Goal: Information Seeking & Learning: Check status

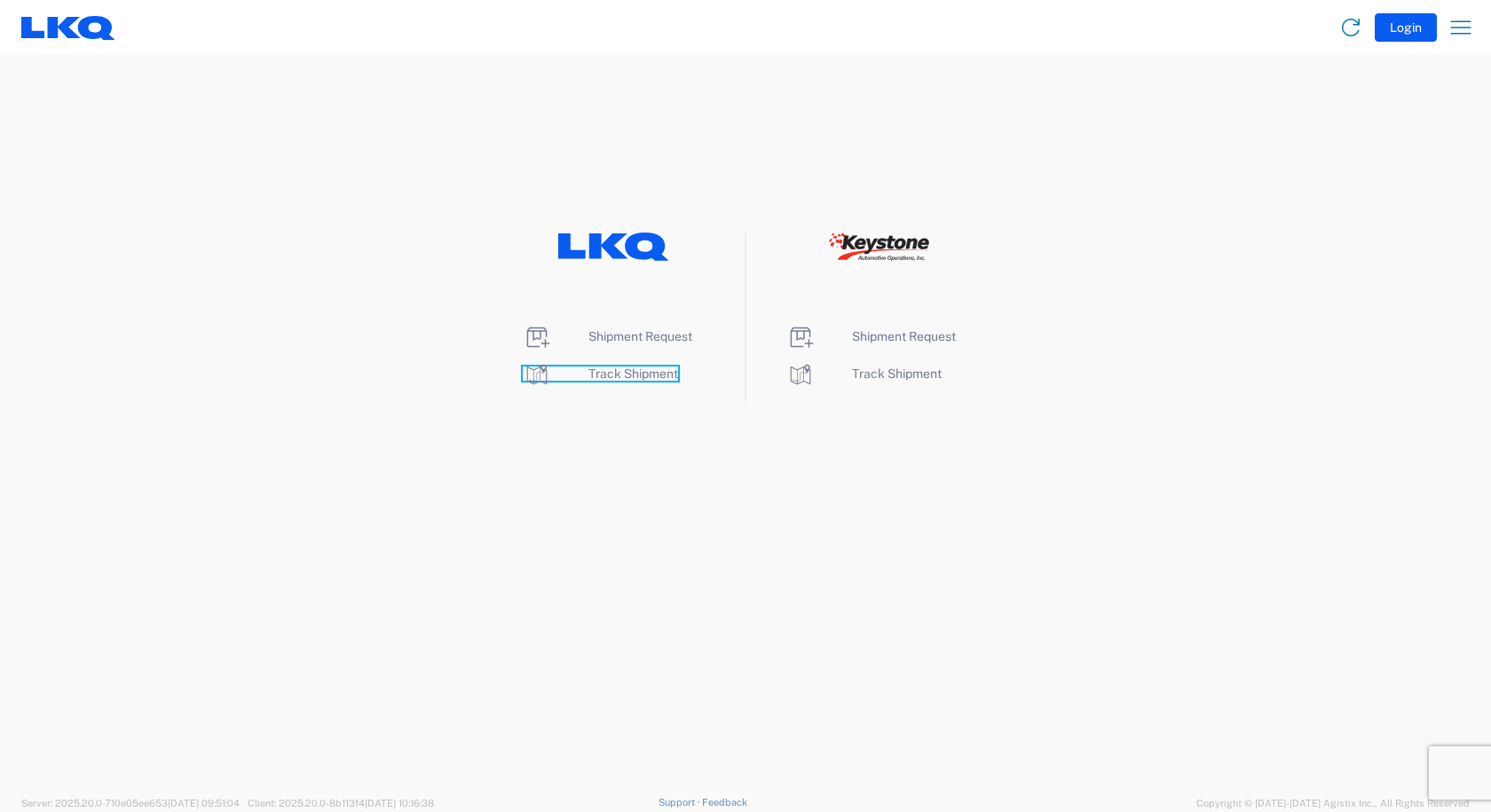
click at [618, 370] on span "Track Shipment" at bounding box center [633, 373] width 90 height 14
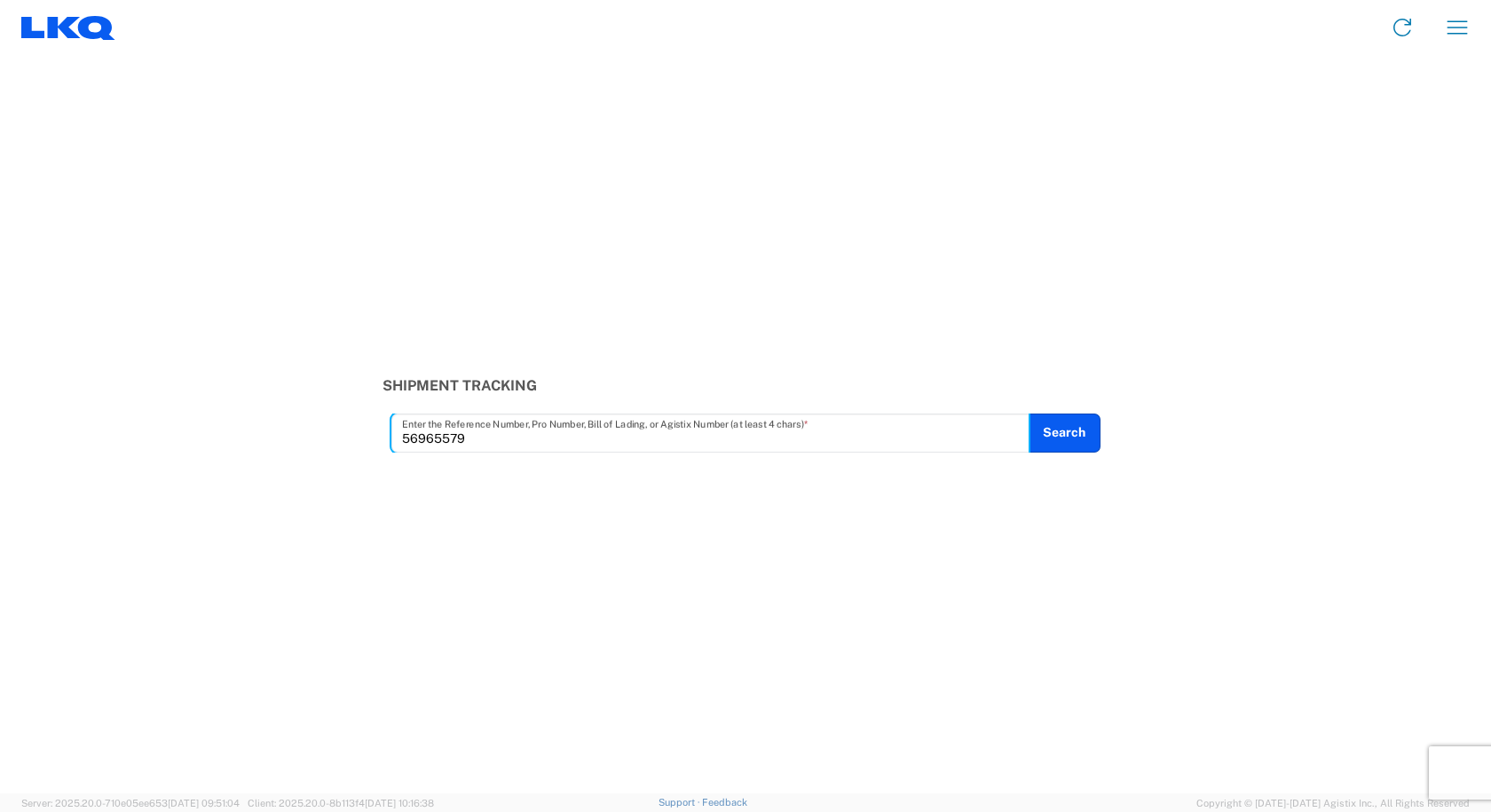
type input "56965579"
